Goal: Information Seeking & Learning: Find specific fact

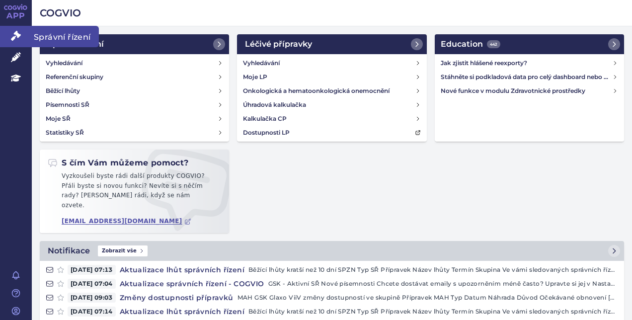
click at [16, 39] on icon at bounding box center [16, 36] width 10 height 10
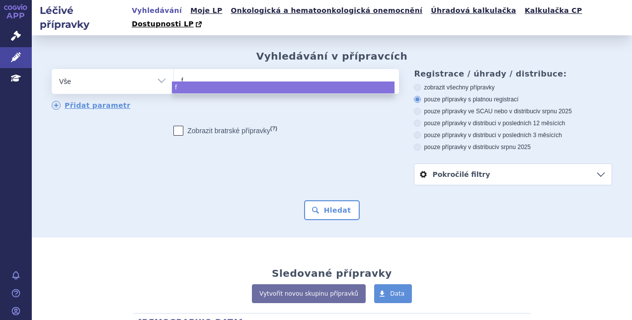
select select
type input "fra"
type input "frami"
type input "fram"
type input "framy"
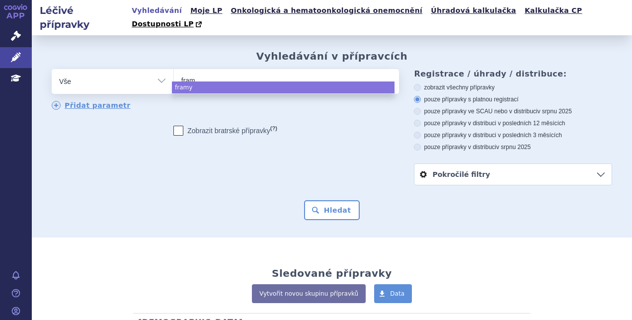
type input "frami"
select select "frami"
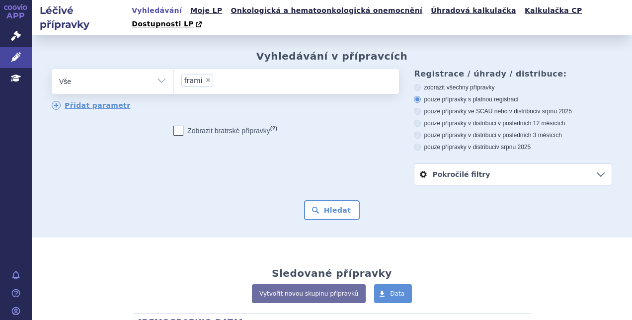
click at [205, 77] on span "×" at bounding box center [208, 80] width 6 height 6
click at [174, 69] on select "frami" at bounding box center [174, 81] width 0 height 25
select select
type input "fr"
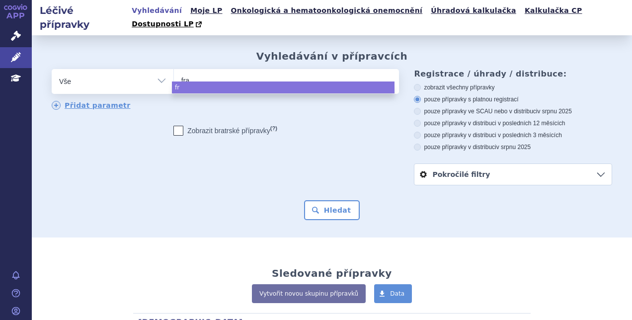
type input "fram"
type input "framy"
type input "framyko"
type input "framykoin"
select select "framykoin"
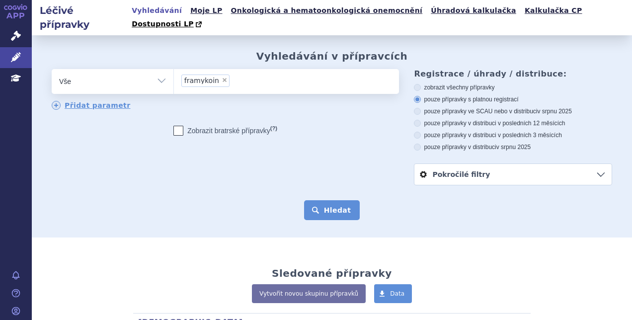
click at [317, 200] on button "Hledat" at bounding box center [332, 210] width 56 height 20
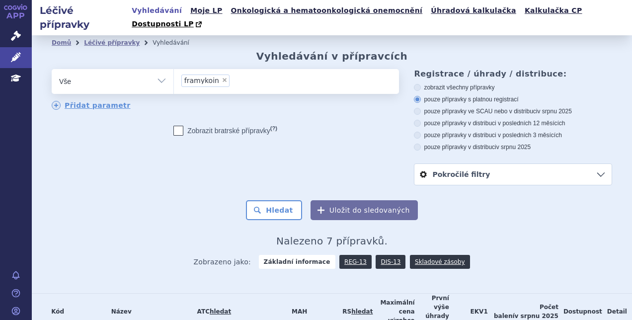
click at [222, 77] on span "×" at bounding box center [225, 80] width 6 height 6
click at [174, 69] on select "framykoin" at bounding box center [174, 81] width 0 height 25
select select
